Goal: Task Accomplishment & Management: Manage account settings

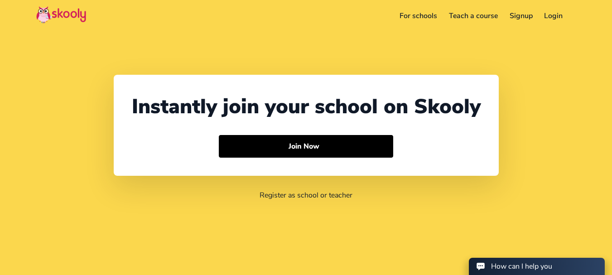
select select "91"
select select "India"
select select "Asia/Kolkata"
select select "91"
select select "[GEOGRAPHIC_DATA]"
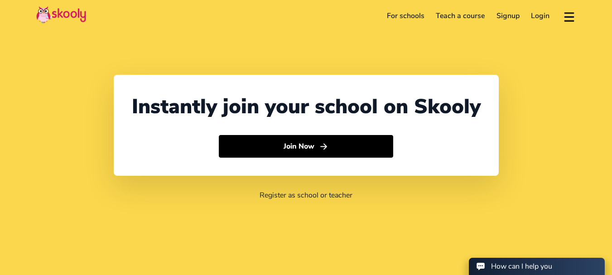
select select "[GEOGRAPHIC_DATA]/[GEOGRAPHIC_DATA]"
click at [541, 18] on link "Login" at bounding box center [540, 16] width 30 height 14
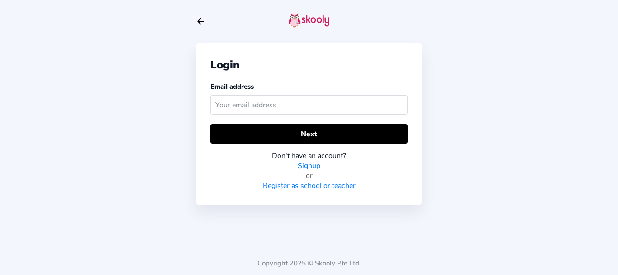
click at [326, 100] on input "text" at bounding box center [308, 104] width 197 height 19
type input "issue : Book the session course from parent account i am facing the below 2 iss…"
type input "bharathimom@mailinator.com"
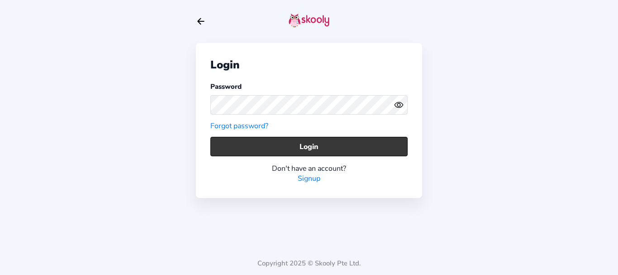
click at [255, 145] on button "Login" at bounding box center [308, 146] width 197 height 19
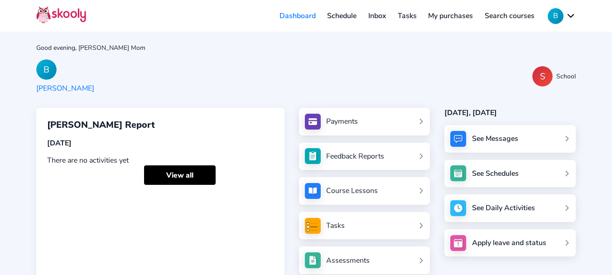
click at [464, 13] on link "My purchases" at bounding box center [450, 16] width 57 height 14
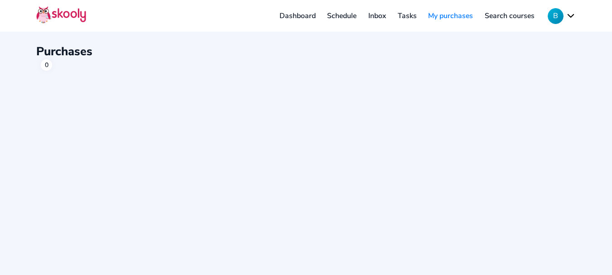
click at [569, 16] on button "B" at bounding box center [561, 16] width 28 height 16
click at [557, 19] on button "B" at bounding box center [561, 16] width 28 height 16
click at [557, 23] on button "B" at bounding box center [561, 16] width 28 height 16
click at [573, 16] on button "B" at bounding box center [561, 16] width 28 height 16
click at [556, 17] on button "B" at bounding box center [561, 16] width 28 height 16
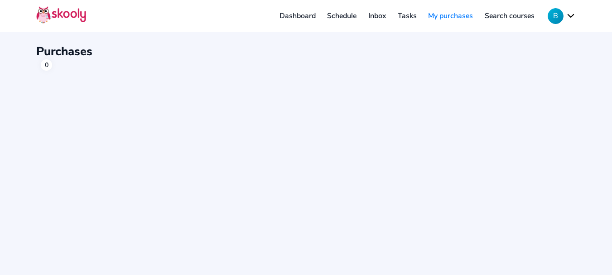
click at [556, 17] on button "B" at bounding box center [561, 16] width 28 height 16
click at [572, 16] on button "B" at bounding box center [561, 16] width 28 height 16
click at [296, 15] on link "Dashboard" at bounding box center [297, 16] width 48 height 14
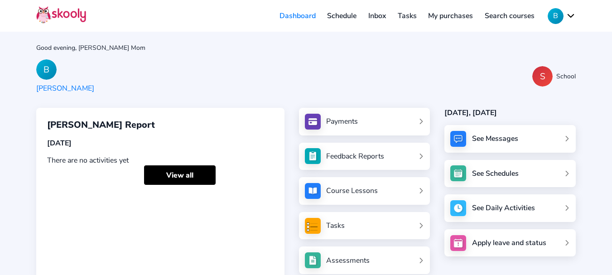
click at [563, 12] on button "B" at bounding box center [561, 16] width 28 height 16
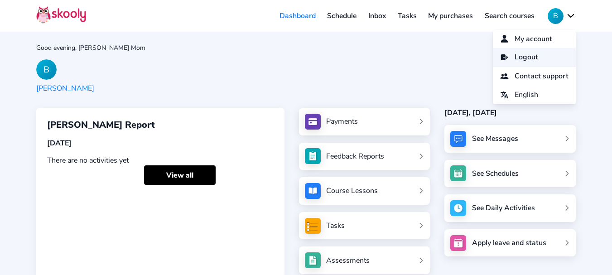
click at [539, 61] on link "Logout" at bounding box center [534, 57] width 83 height 19
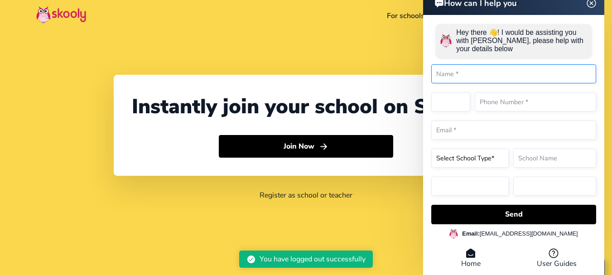
select select "91"
select select "[GEOGRAPHIC_DATA]"
select select "[GEOGRAPHIC_DATA]/[GEOGRAPHIC_DATA]"
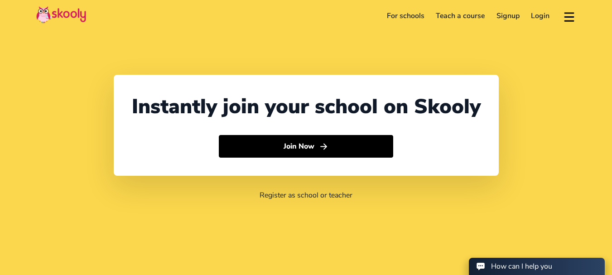
click at [537, 18] on link "Login" at bounding box center [540, 16] width 30 height 14
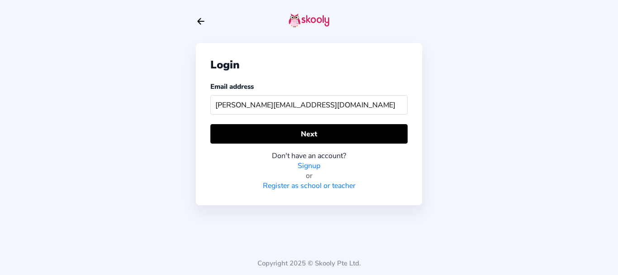
type input "johnmom@mailinator.com"
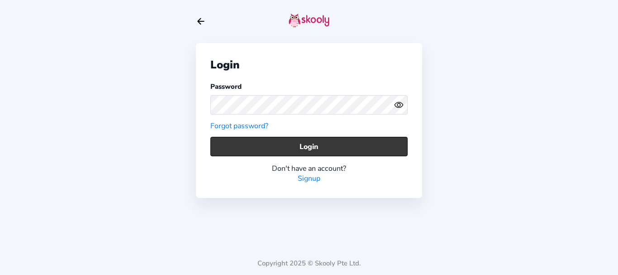
click at [249, 146] on button "Login" at bounding box center [308, 146] width 197 height 19
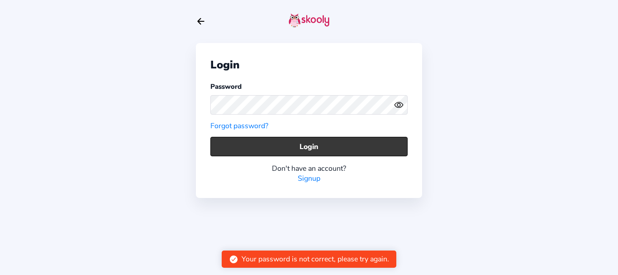
click at [263, 139] on button "Login" at bounding box center [308, 146] width 197 height 19
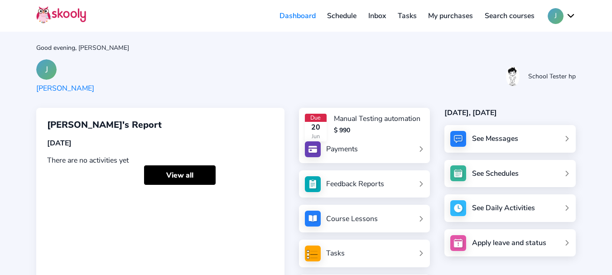
click at [453, 20] on link "My purchases" at bounding box center [450, 16] width 57 height 14
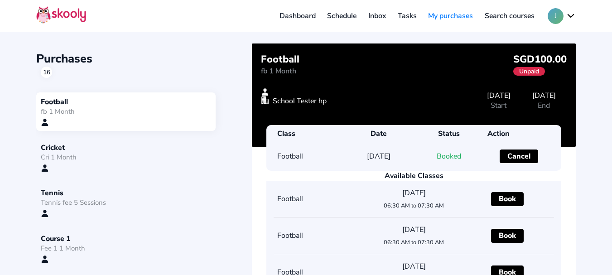
click at [109, 149] on div "Cricket" at bounding box center [126, 148] width 170 height 10
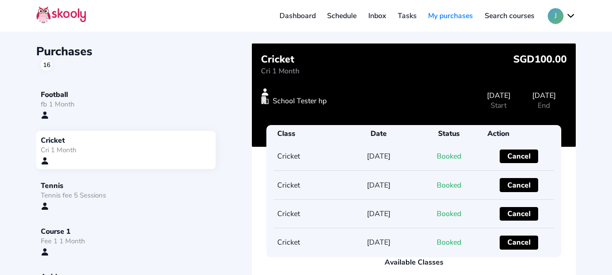
click at [148, 186] on div "Tennis" at bounding box center [126, 186] width 170 height 10
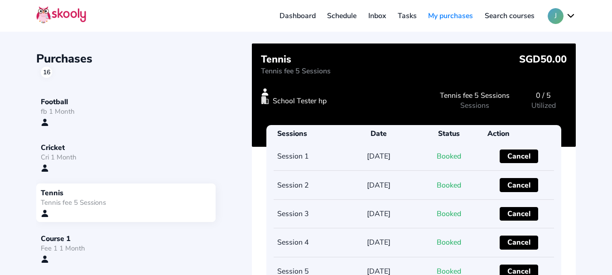
click at [88, 113] on div "fb 1 Month" at bounding box center [126, 111] width 170 height 9
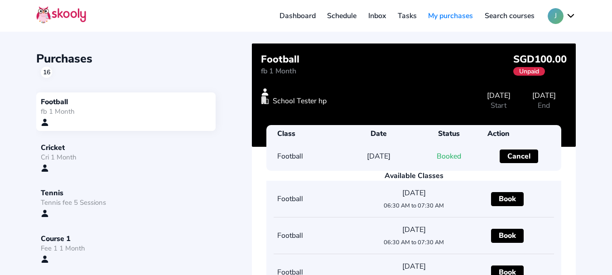
click at [180, 55] on div "Purchases 16" at bounding box center [143, 64] width 215 height 27
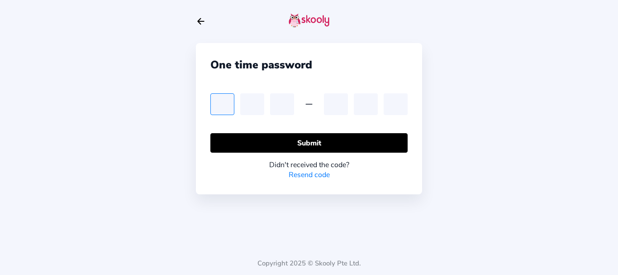
type input "6"
type input "4"
type input "7"
type input "9"
type input "3"
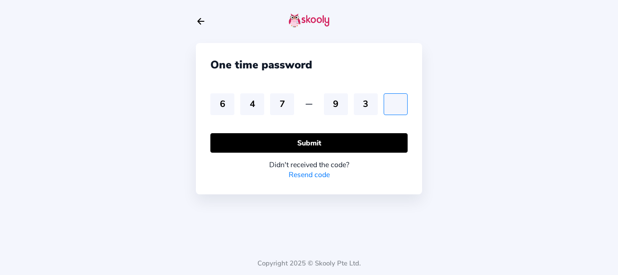
type input "1"
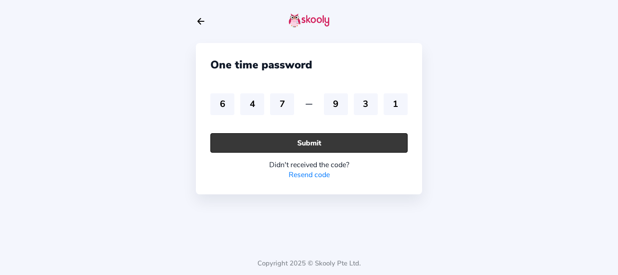
click at [229, 140] on button "Submit" at bounding box center [308, 142] width 197 height 19
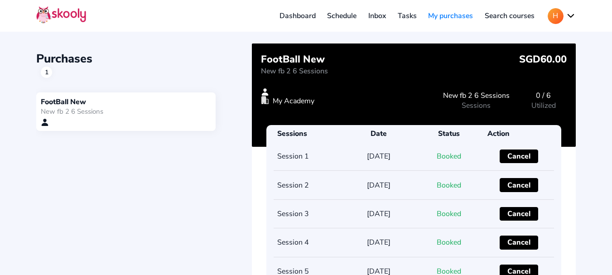
click at [214, 174] on div "Purchases 1 FootBall New New fb 2 6 Sessions FootBall New New fb 2 6 Sessions S…" at bounding box center [305, 227] width 539 height 368
click at [556, 16] on button "H" at bounding box center [561, 16] width 28 height 16
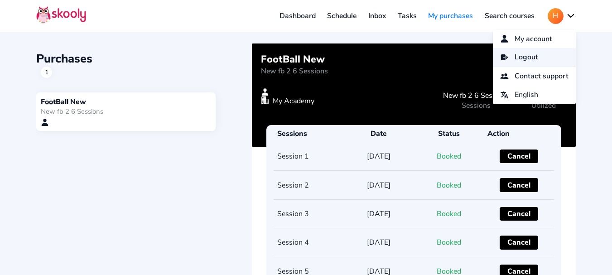
click at [530, 61] on span "Logout" at bounding box center [526, 57] width 24 height 13
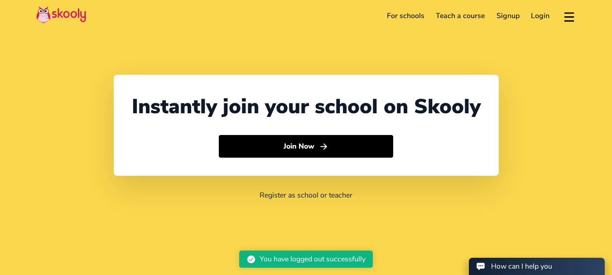
select select "91"
select select "[GEOGRAPHIC_DATA]"
select select "[GEOGRAPHIC_DATA]/[GEOGRAPHIC_DATA]"
select select "91"
select select "[GEOGRAPHIC_DATA]"
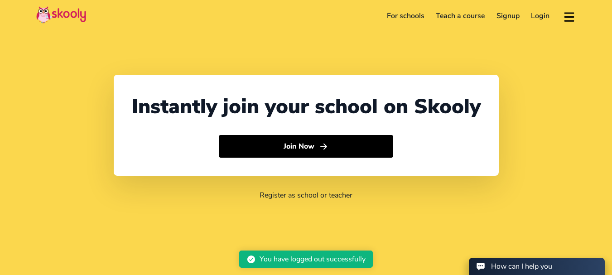
select select "[GEOGRAPHIC_DATA]/[GEOGRAPHIC_DATA]"
click at [537, 12] on link "Login" at bounding box center [540, 16] width 30 height 14
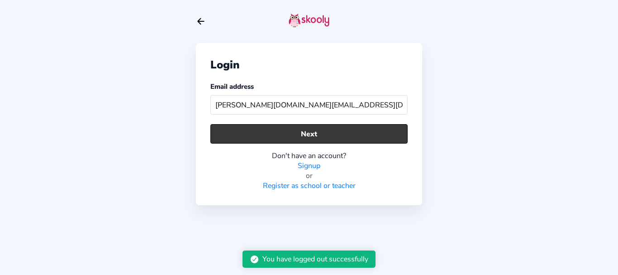
type input "[PERSON_NAME][DOMAIN_NAME][EMAIL_ADDRESS][DOMAIN_NAME]"
click at [266, 137] on button "Next" at bounding box center [308, 133] width 197 height 19
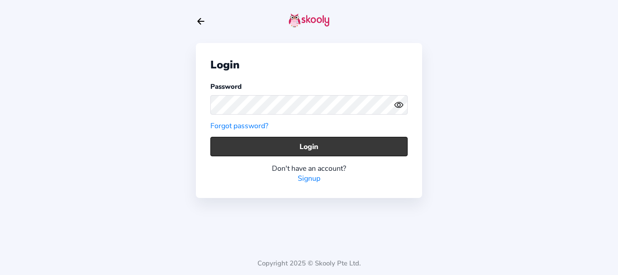
click at [244, 145] on button "Login" at bounding box center [308, 146] width 197 height 19
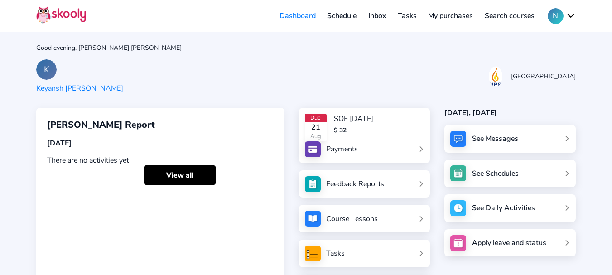
click at [374, 15] on link "Inbox" at bounding box center [376, 16] width 29 height 14
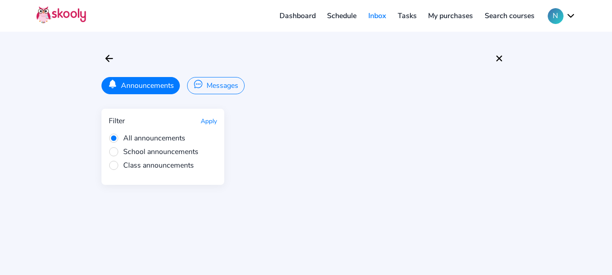
click at [227, 89] on button "Messages" at bounding box center [215, 85] width 57 height 17
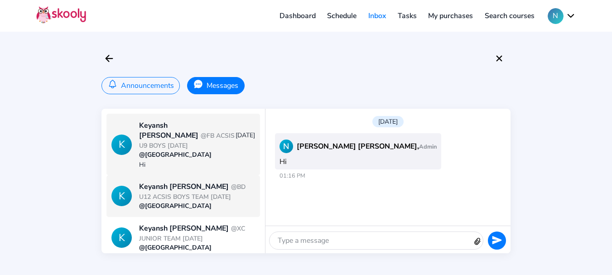
click at [202, 182] on span "@BD U12 ACSIS BOYS TEAM 2 SEPT 2025" at bounding box center [192, 191] width 106 height 19
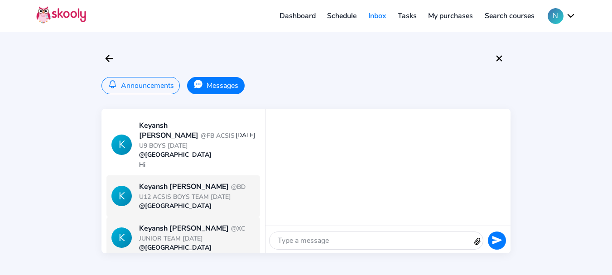
click at [177, 223] on div "Keyansh Karn @XC JUNIOR TEAM SEPT 2025" at bounding box center [196, 233] width 115 height 20
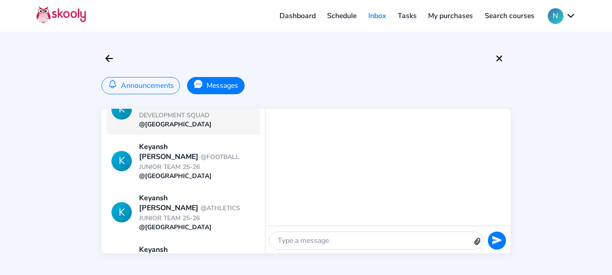
scroll to position [208, 0]
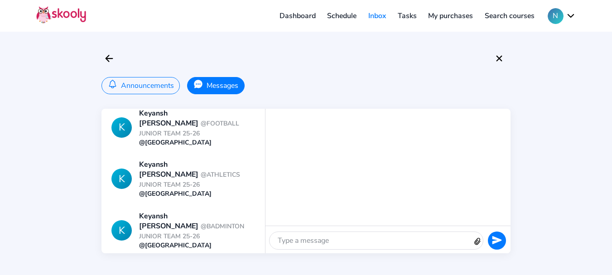
click at [174, 263] on div "Keyansh Karn @SOF AUG 2024 (32)" at bounding box center [196, 273] width 115 height 20
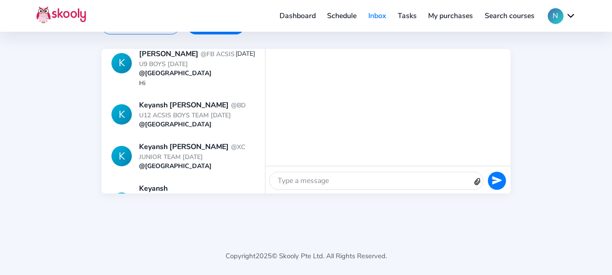
scroll to position [0, 0]
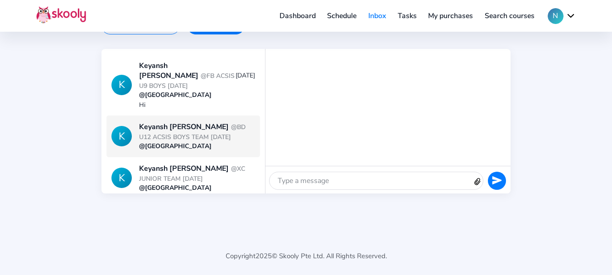
click at [200, 128] on span "@BD U12 ACSIS BOYS TEAM 2 SEPT 2025" at bounding box center [192, 132] width 106 height 19
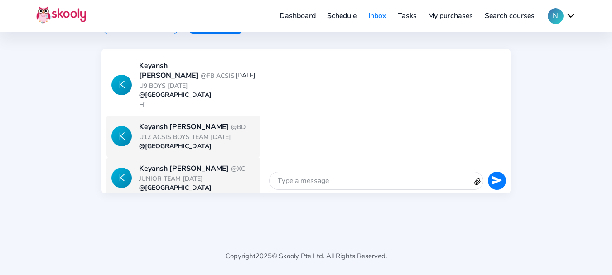
click at [194, 170] on div "Keyansh Karn @XC JUNIOR TEAM SEPT 2025" at bounding box center [196, 173] width 115 height 20
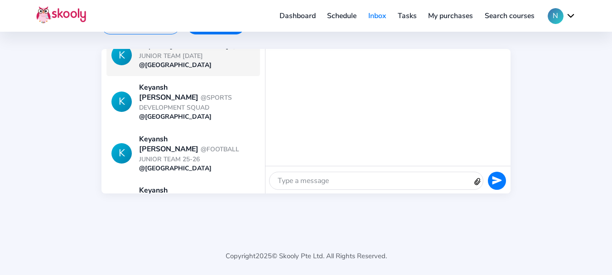
scroll to position [136, 0]
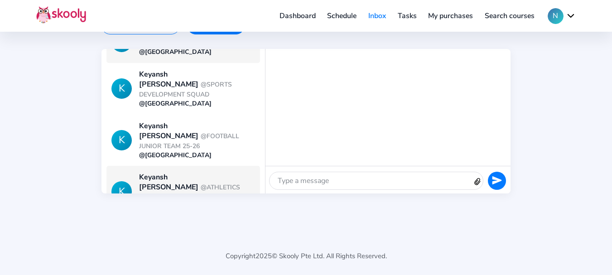
click at [159, 202] on div "@NPS International School" at bounding box center [196, 206] width 115 height 9
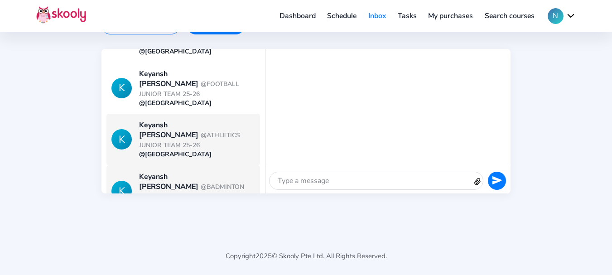
scroll to position [208, 0]
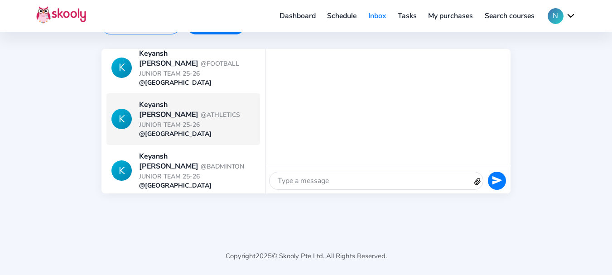
click at [180, 203] on div "Keyansh Karn @SOF AUG 2024 (32)" at bounding box center [196, 213] width 115 height 20
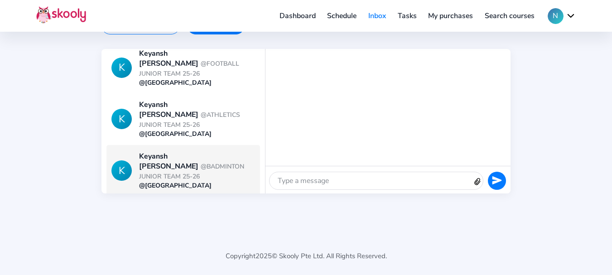
click at [181, 151] on div "Keyansh Karn @BADMINTON JUNIOR TEAM 25-26" at bounding box center [196, 166] width 115 height 30
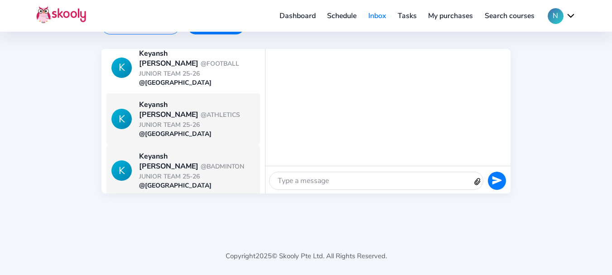
click at [177, 110] on span "@ATHLETICS JUNIOR TEAM 25-26" at bounding box center [189, 119] width 101 height 19
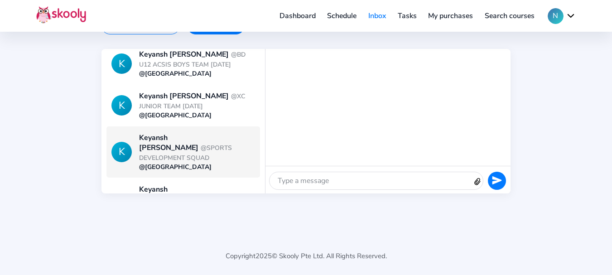
click at [191, 144] on span "@SPORTS DEVELOPMENT SQUAD" at bounding box center [185, 153] width 93 height 19
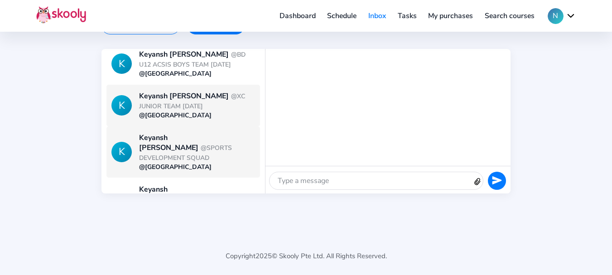
click at [182, 97] on div "Keyansh Karn @XC JUNIOR TEAM SEPT 2025" at bounding box center [196, 101] width 115 height 20
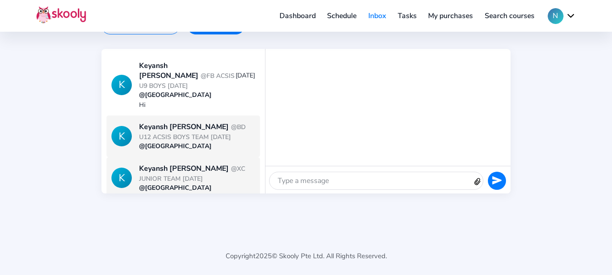
click at [199, 123] on span "@BD U12 ACSIS BOYS TEAM 2 SEPT 2025" at bounding box center [192, 132] width 106 height 19
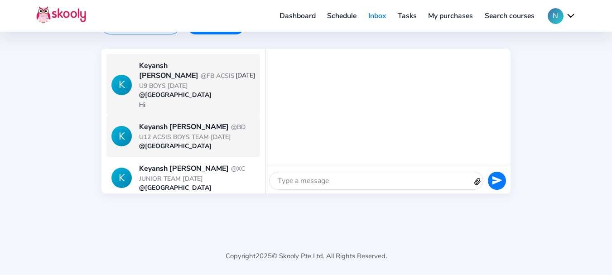
click at [191, 100] on div "Hi" at bounding box center [196, 104] width 115 height 9
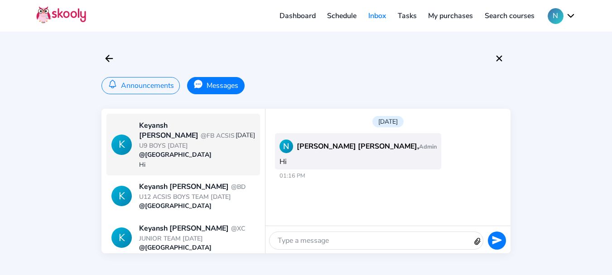
click at [155, 86] on button "Announcements" at bounding box center [140, 85] width 78 height 17
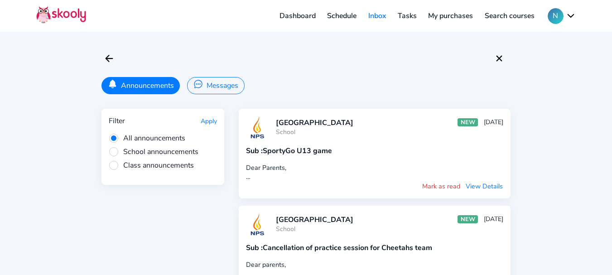
click at [218, 88] on button "Messages" at bounding box center [215, 85] width 57 height 17
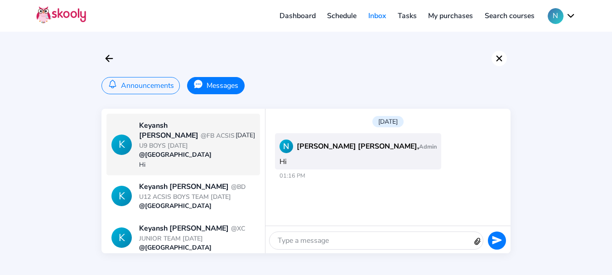
click at [497, 61] on icon "Close" at bounding box center [498, 58] width 11 height 11
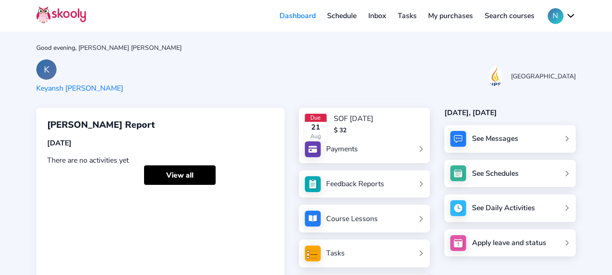
click at [342, 56] on div "Good evening, Nupur Sumeet K Keyansh Karn NPS International School Keyansh Karn…" at bounding box center [306, 165] width 612 height 330
click at [341, 19] on link "Schedule" at bounding box center [341, 16] width 41 height 14
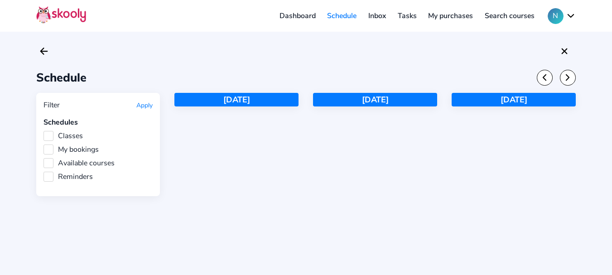
click at [374, 19] on link "Inbox" at bounding box center [376, 16] width 29 height 14
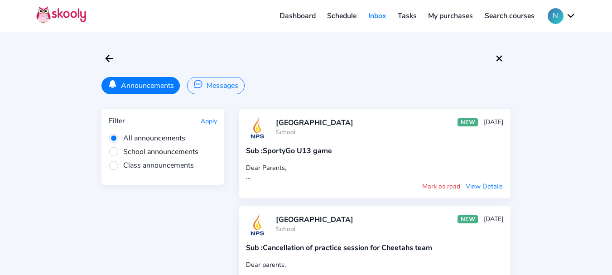
click at [557, 16] on button "N" at bounding box center [561, 16] width 28 height 16
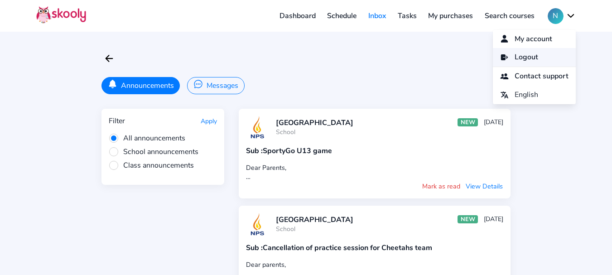
click at [531, 54] on span "Logout" at bounding box center [526, 57] width 24 height 13
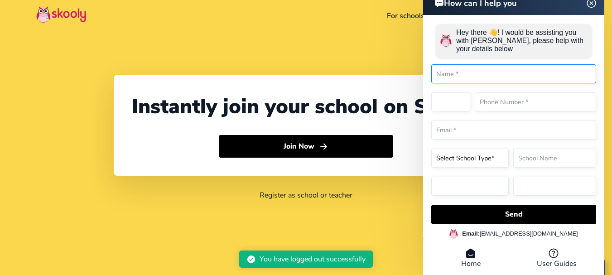
select select "91"
select select "[GEOGRAPHIC_DATA]"
select select "[GEOGRAPHIC_DATA]/[GEOGRAPHIC_DATA]"
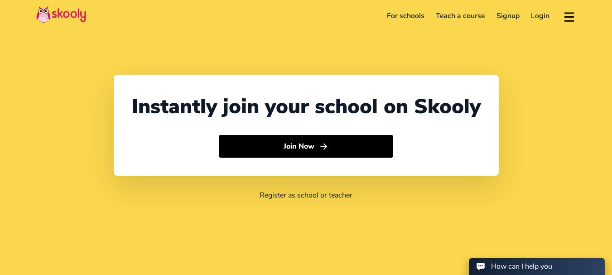
select select "91"
select select "[GEOGRAPHIC_DATA]"
select select "[GEOGRAPHIC_DATA]/[GEOGRAPHIC_DATA]"
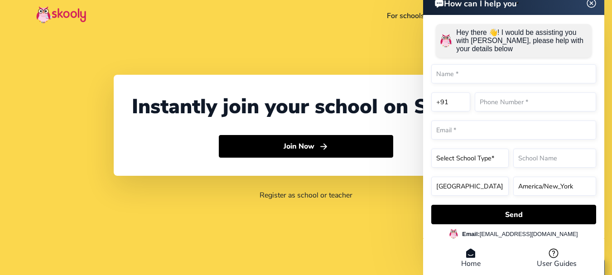
click at [351, 52] on div "Instantly join your school on Skooly Join Now Register as school or teacher" at bounding box center [306, 137] width 612 height 275
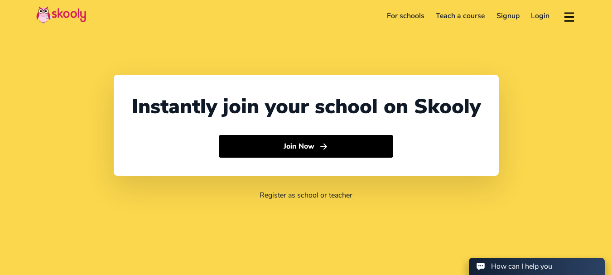
select select "91"
select select "[GEOGRAPHIC_DATA]"
select select "[GEOGRAPHIC_DATA]/[GEOGRAPHIC_DATA]"
click at [543, 19] on link "Login" at bounding box center [540, 16] width 30 height 14
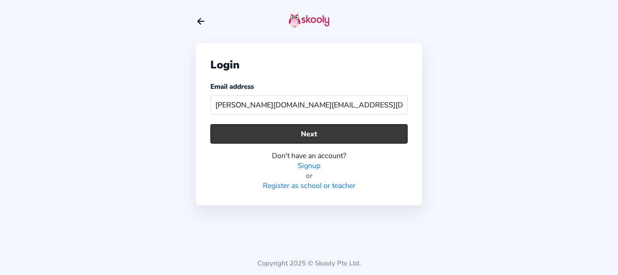
type input "[PERSON_NAME][DOMAIN_NAME][EMAIL_ADDRESS][DOMAIN_NAME]"
click at [276, 136] on button "Next" at bounding box center [308, 133] width 197 height 19
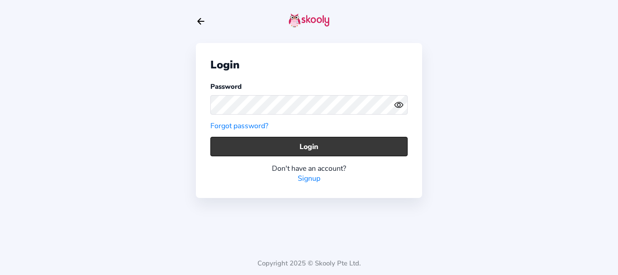
click at [259, 144] on button "Login" at bounding box center [308, 146] width 197 height 19
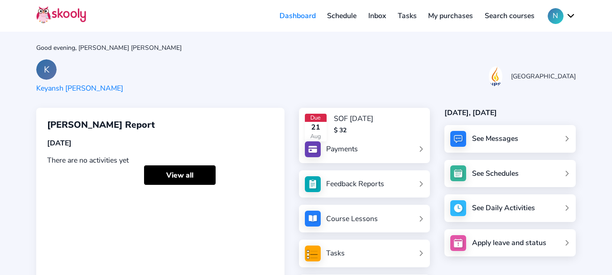
click at [405, 63] on div "K Keyansh [PERSON_NAME] NPS International School" at bounding box center [305, 76] width 539 height 34
click at [553, 18] on button "N" at bounding box center [561, 16] width 28 height 16
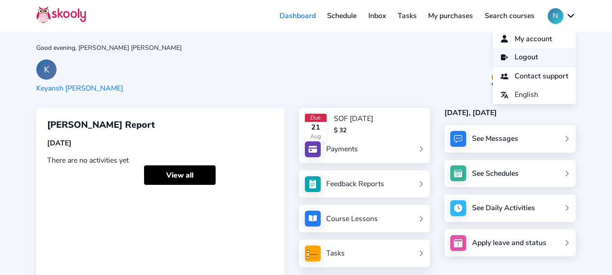
click at [514, 56] on span "Logout" at bounding box center [526, 57] width 24 height 13
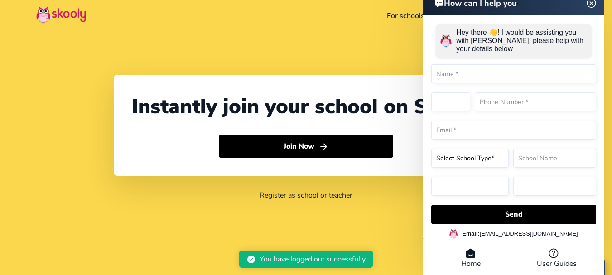
select select "91"
select select "[GEOGRAPHIC_DATA]"
select select "[GEOGRAPHIC_DATA]/[GEOGRAPHIC_DATA]"
